Goal: Check status

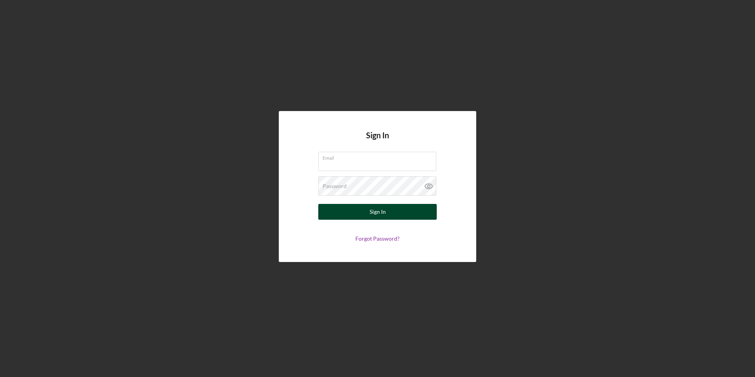
type input "[EMAIL_ADDRESS][DOMAIN_NAME]"
click at [376, 211] on div "Sign In" at bounding box center [378, 212] width 16 height 16
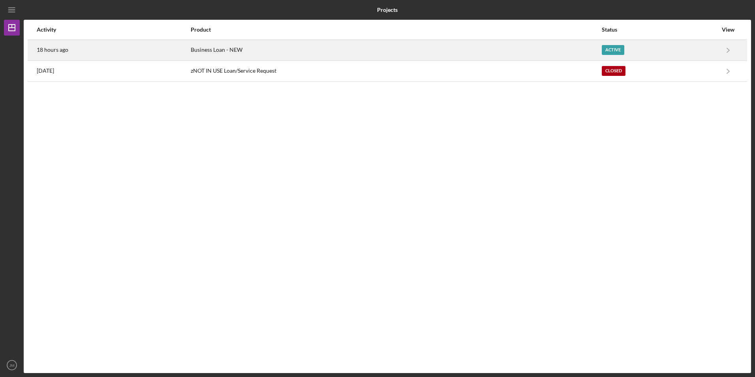
click at [45, 51] on time "18 hours ago" at bounding box center [53, 50] width 32 height 6
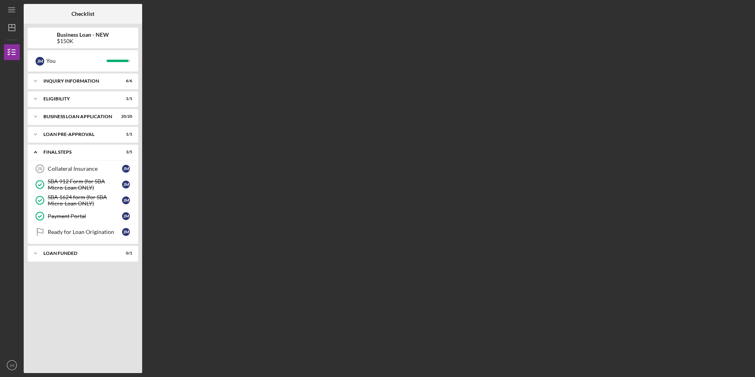
click at [309, 239] on div "Checklist Business Loan - NEW $150K J M You Icon/Expander INQUIRY INFORMATION 6…" at bounding box center [388, 188] width 728 height 369
drag, startPoint x: 90, startPoint y: 142, endPoint x: 56, endPoint y: 157, distance: 37.5
